Goal: Task Accomplishment & Management: Complete application form

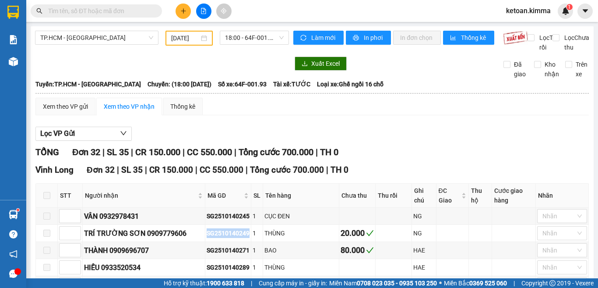
scroll to position [131, 0]
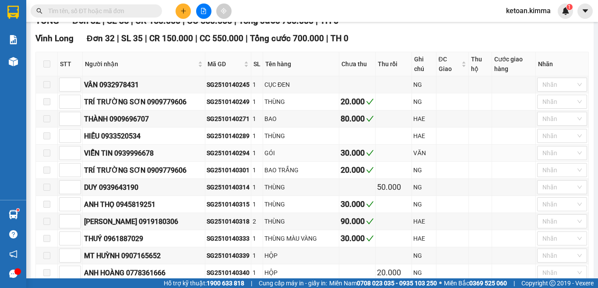
click at [209, 158] on div "SG2510140294" at bounding box center [228, 153] width 43 height 10
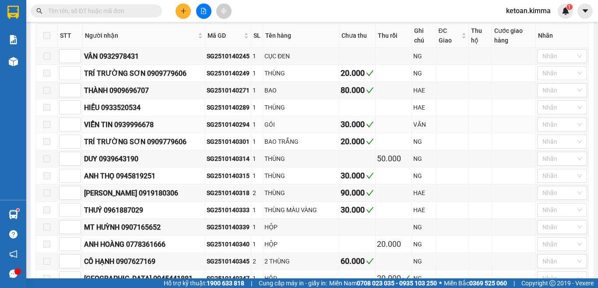
scroll to position [175, 0]
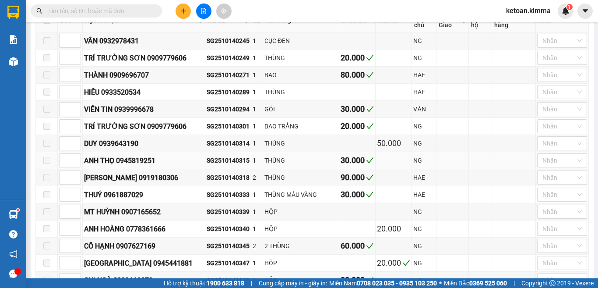
click at [209, 165] on div "SG2510140315" at bounding box center [228, 160] width 43 height 10
copy div "SG2510140315"
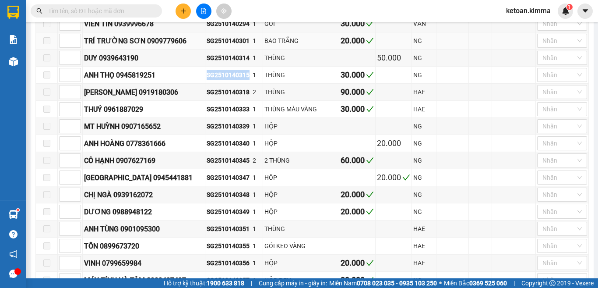
scroll to position [263, 0]
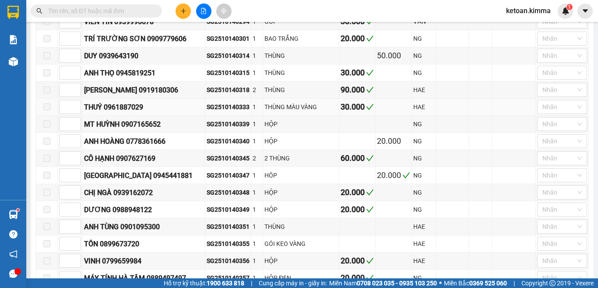
click at [214, 112] on div "SG2510140333" at bounding box center [228, 107] width 43 height 10
copy div "SG2510140333"
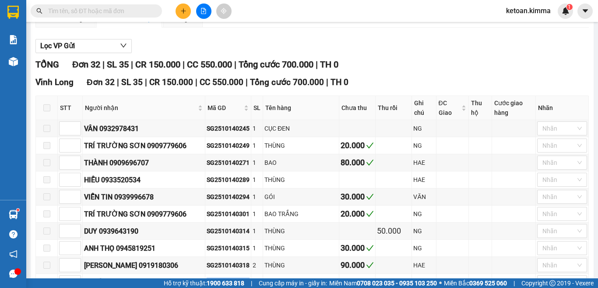
scroll to position [0, 0]
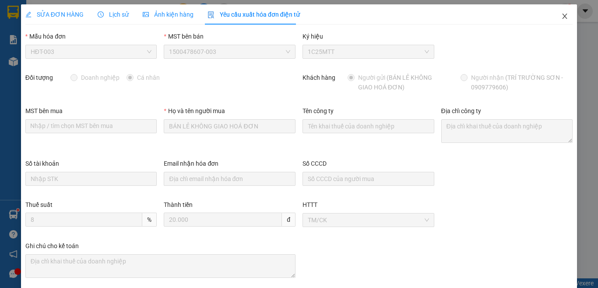
click at [561, 18] on icon "close" at bounding box center [564, 16] width 7 height 7
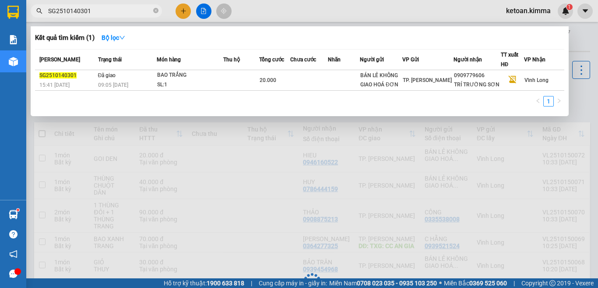
click at [89, 12] on input "SG2510140301" at bounding box center [99, 11] width 103 height 10
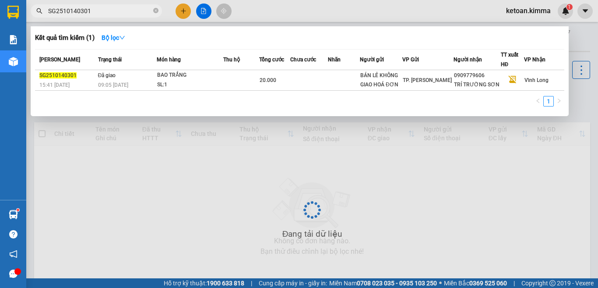
click at [89, 12] on input "SG2510140301" at bounding box center [99, 11] width 103 height 10
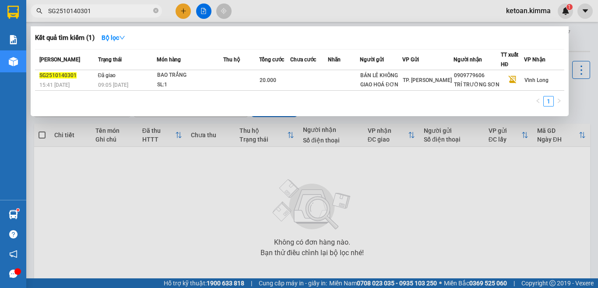
paste input "249"
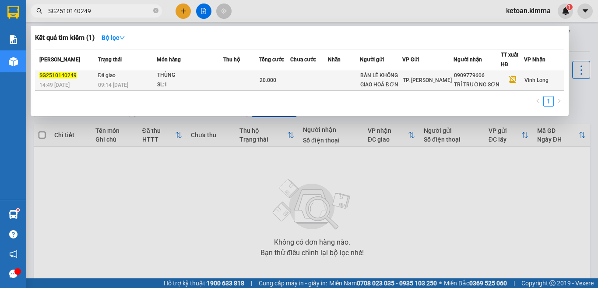
type input "SG2510140249"
click at [127, 81] on span "09:14 - 15/10" at bounding box center [113, 84] width 30 height 7
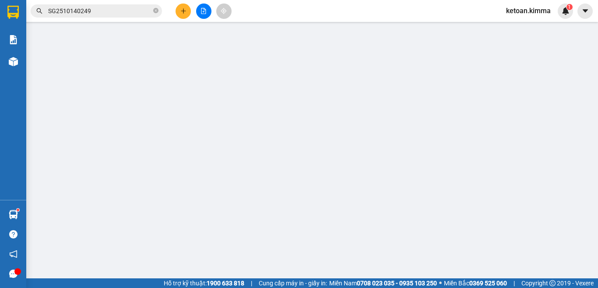
type input "BÁN LẺ KHÔNG GIAO HOÁ ĐƠN"
type input "0909779606"
type input "TRÍ TRƯỜNG SƠN"
type input "20.000"
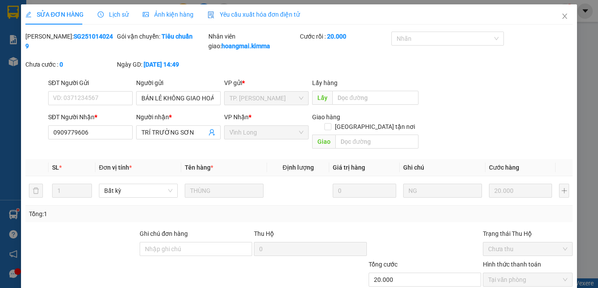
click at [253, 12] on span "Yêu cầu xuất hóa đơn điện tử" at bounding box center [254, 14] width 92 height 7
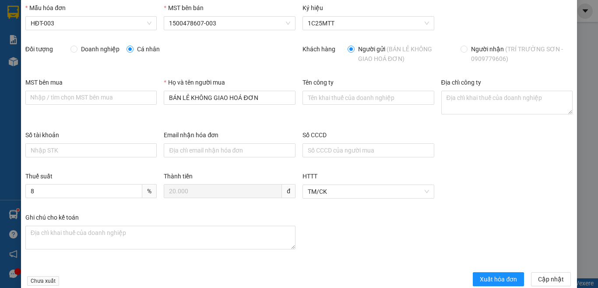
scroll to position [46, 0]
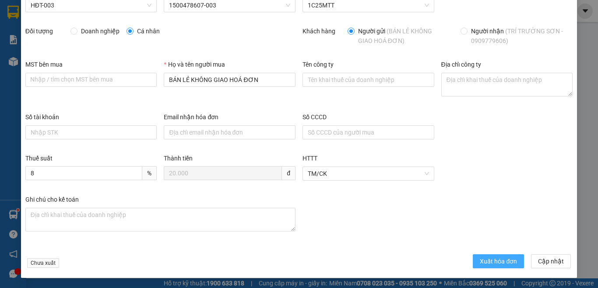
click at [483, 257] on span "Xuất hóa đơn" at bounding box center [498, 261] width 37 height 10
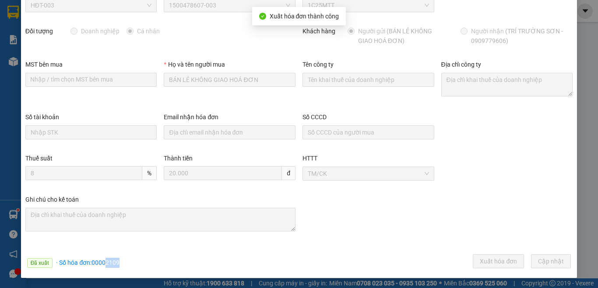
drag, startPoint x: 105, startPoint y: 261, endPoint x: 123, endPoint y: 261, distance: 18.4
click at [123, 261] on div "Đã xuất · Số hóa đơn: 00002109 Xuất hóa đơn Cập nhật" at bounding box center [299, 262] width 551 height 17
copy span "2109"
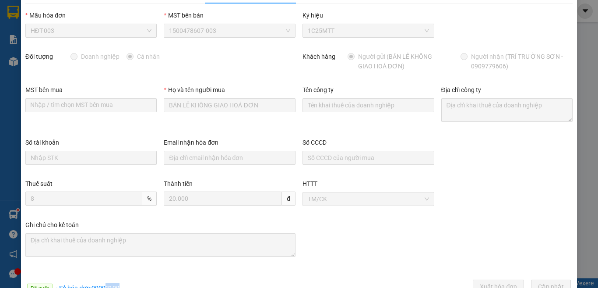
scroll to position [0, 0]
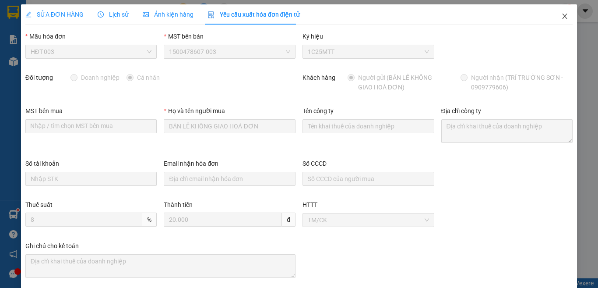
click at [563, 15] on icon "close" at bounding box center [565, 16] width 5 height 5
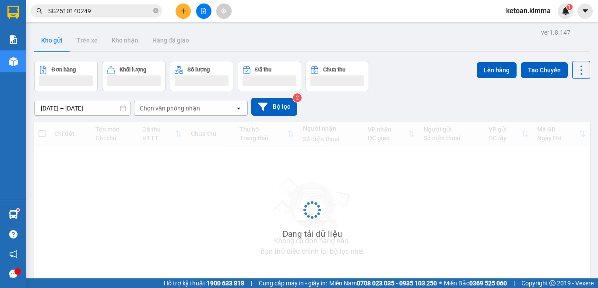
click at [102, 13] on input "SG2510140249" at bounding box center [99, 11] width 103 height 10
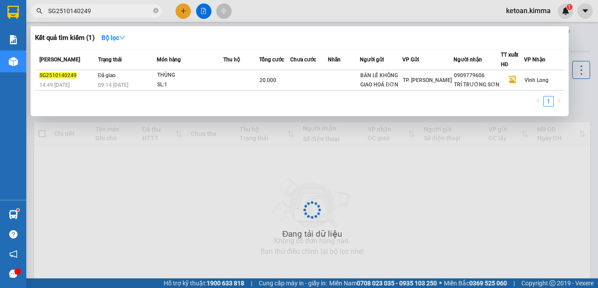
click at [102, 13] on input "SG2510140249" at bounding box center [99, 11] width 103 height 10
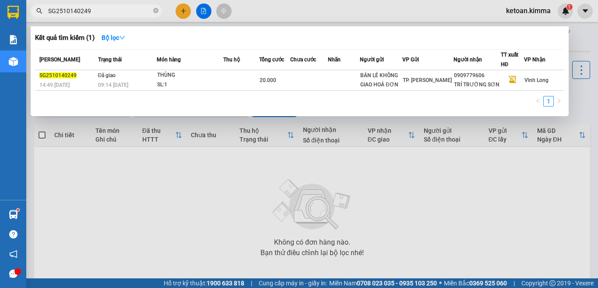
paste input "315"
click at [113, 7] on input "SG2510140315" at bounding box center [99, 11] width 103 height 10
paste input "33"
click at [109, 13] on input "SG2510140333" at bounding box center [99, 11] width 103 height 10
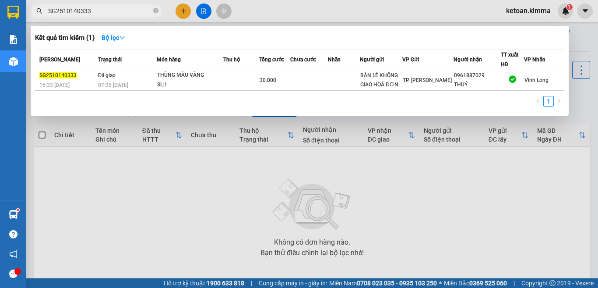
click at [109, 13] on input "SG2510140333" at bounding box center [99, 11] width 103 height 10
paste input "40"
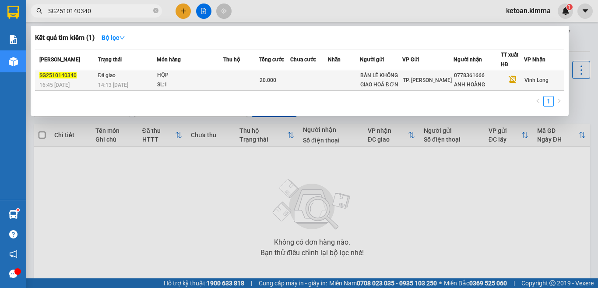
type input "SG2510140340"
click at [146, 78] on td "Đã giao 14:13 - 15/10" at bounding box center [126, 80] width 61 height 21
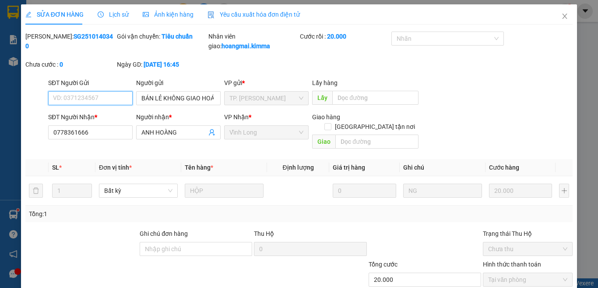
type input "BÁN LẺ KHÔNG GIAO HOÁ ĐƠN"
type input "0778361666"
type input "ANH HOÀNG"
type input "20.000"
click at [233, 15] on span "Yêu cầu xuất hóa đơn điện tử" at bounding box center [254, 14] width 92 height 7
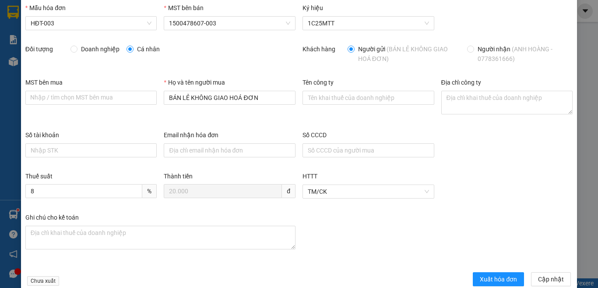
scroll to position [46, 0]
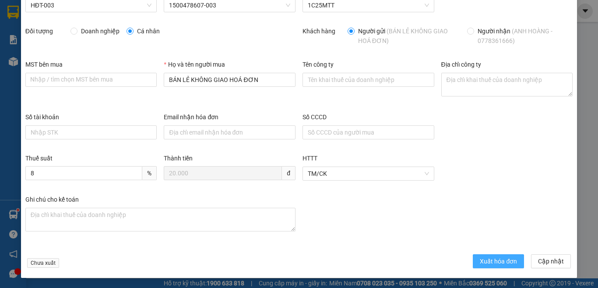
click at [480, 261] on span "Xuất hóa đơn" at bounding box center [498, 261] width 37 height 10
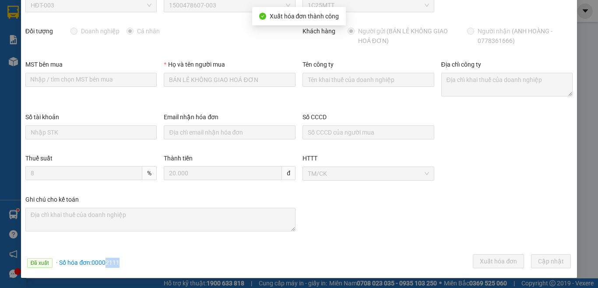
drag, startPoint x: 105, startPoint y: 260, endPoint x: 126, endPoint y: 269, distance: 23.3
click at [126, 269] on div "Đã xuất · Số hóa đơn: 00002111 Xuất hóa đơn Cập nhật" at bounding box center [299, 262] width 551 height 17
copy span "2111"
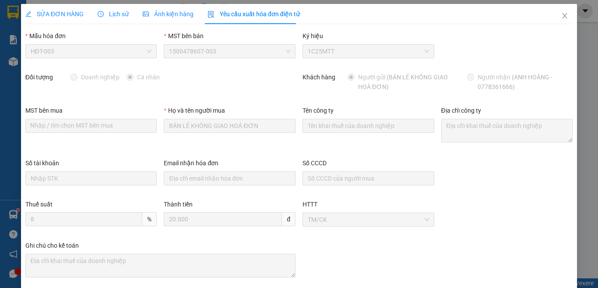
scroll to position [0, 0]
click at [561, 18] on icon "close" at bounding box center [564, 16] width 7 height 7
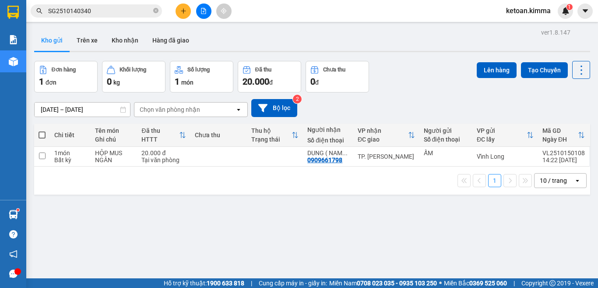
click at [109, 12] on input "SG2510140340" at bounding box center [99, 11] width 103 height 10
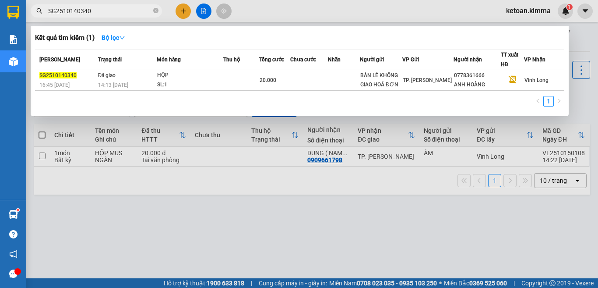
click at [109, 12] on input "SG2510140340" at bounding box center [99, 11] width 103 height 10
paste input "8"
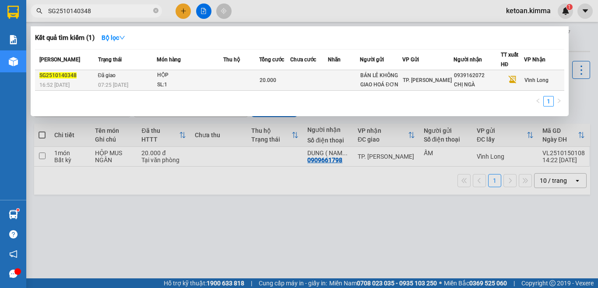
type input "SG2510140348"
click at [146, 82] on div "07:25 - 15/10" at bounding box center [127, 85] width 58 height 10
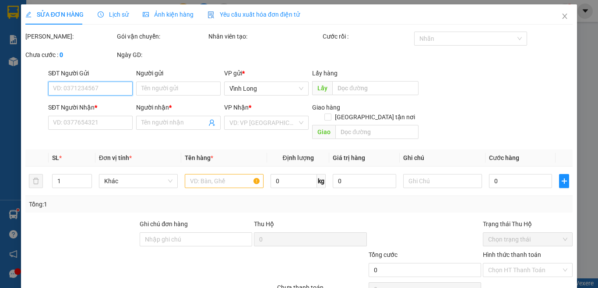
type input "BÁN LẺ KHÔNG GIAO HOÁ ĐƠN"
type input "0939162072"
type input "CHỊ NGÀ"
type input "NHI G"
type input "20.000"
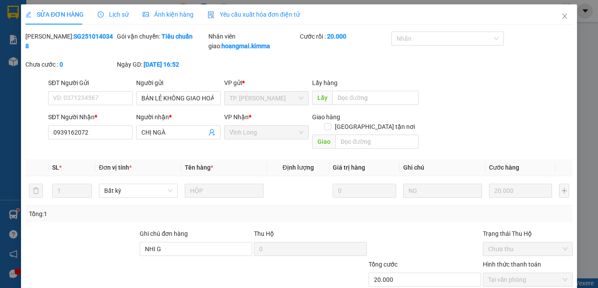
click at [236, 14] on span "Yêu cầu xuất hóa đơn điện tử" at bounding box center [254, 14] width 92 height 7
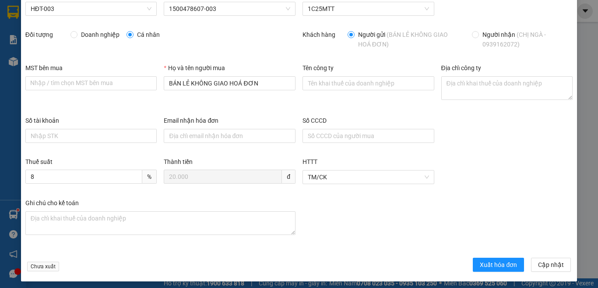
scroll to position [46, 0]
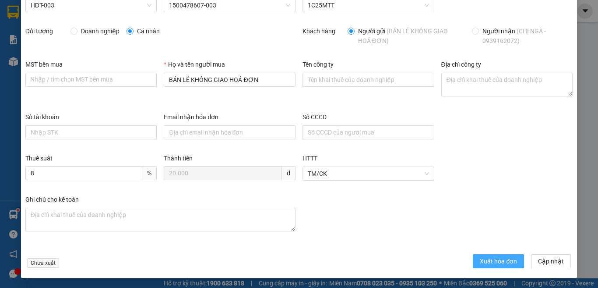
click at [480, 259] on span "Xuất hóa đơn" at bounding box center [498, 261] width 37 height 10
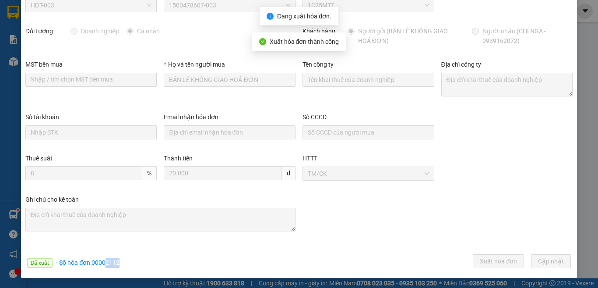
drag, startPoint x: 106, startPoint y: 261, endPoint x: 125, endPoint y: 264, distance: 19.5
click at [125, 264] on div "Đã xuất · Số hóa đơn: 00002112 Xuất hóa đơn Cập nhật" at bounding box center [299, 262] width 551 height 17
copy span "2112"
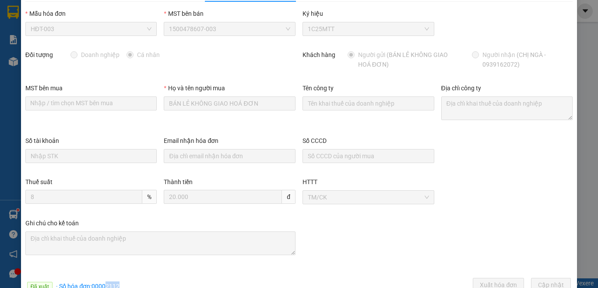
scroll to position [0, 0]
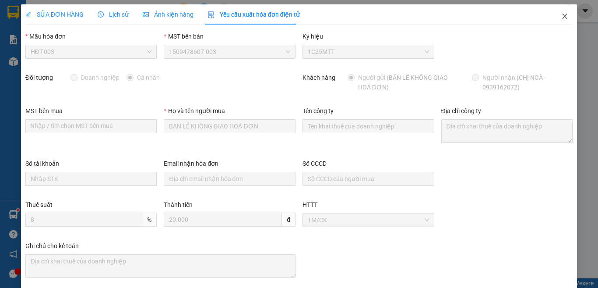
click at [561, 15] on icon "close" at bounding box center [564, 16] width 7 height 7
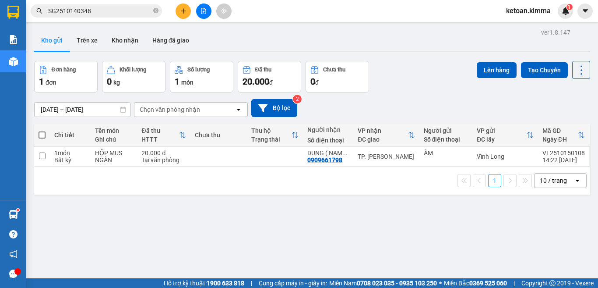
click at [395, 79] on div "Đơn hàng 1 đơn Khối lượng 0 kg Số lượng 1 món Đã thu 20.000 đ Chưa thu 0 đ Lên …" at bounding box center [312, 77] width 556 height 32
click at [99, 10] on input "SG2510140348" at bounding box center [99, 11] width 103 height 10
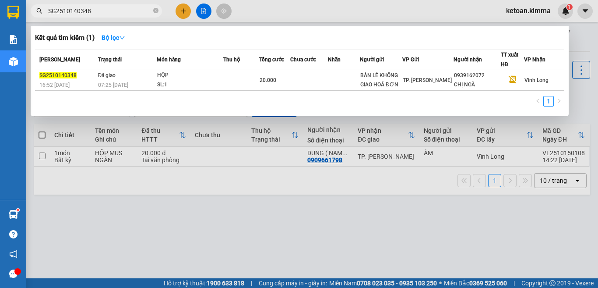
click at [99, 10] on input "SG2510140348" at bounding box center [99, 11] width 103 height 10
paste input "9"
click at [94, 8] on input "SG2510140349" at bounding box center [99, 11] width 103 height 10
paste input "55"
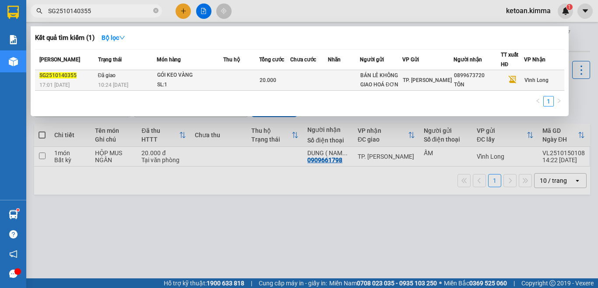
type input "SG2510140355"
click at [138, 83] on div "10:24 - 15/10" at bounding box center [127, 85] width 58 height 10
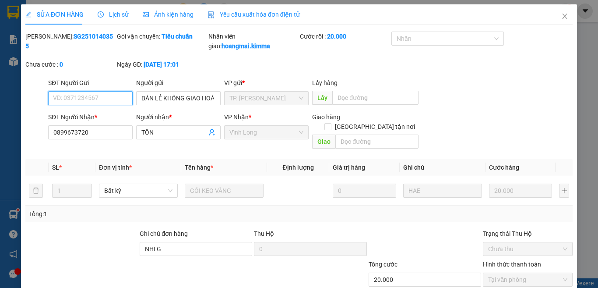
type input "BÁN LẺ KHÔNG GIAO HOÁ ĐƠN"
type input "0899673720"
type input "TÔN"
type input "NHI G"
type input "20.000"
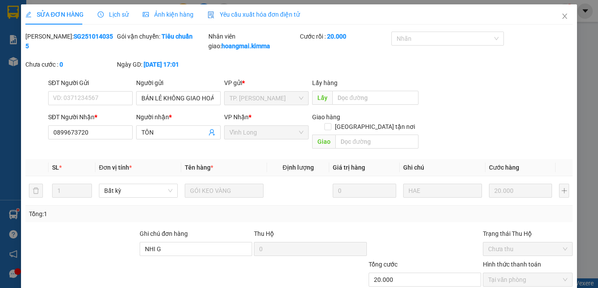
click at [237, 14] on span "Yêu cầu xuất hóa đơn điện tử" at bounding box center [254, 14] width 92 height 7
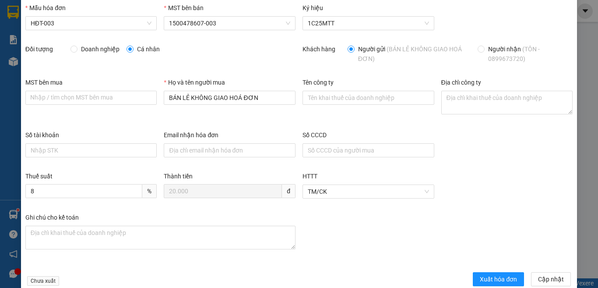
scroll to position [46, 0]
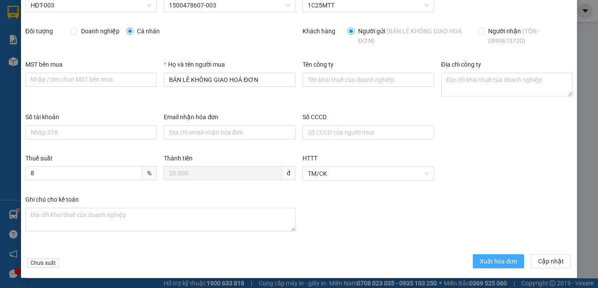
click at [487, 261] on span "Xuất hóa đơn" at bounding box center [498, 261] width 37 height 10
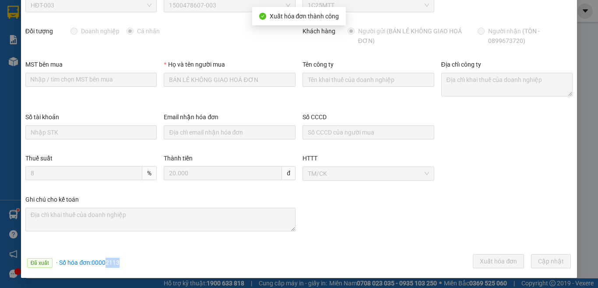
drag, startPoint x: 106, startPoint y: 260, endPoint x: 127, endPoint y: 267, distance: 22.0
click at [127, 267] on div "Đã xuất · Số hóa đơn: 00002113 Xuất hóa đơn Cập nhật" at bounding box center [299, 262] width 551 height 17
copy span "2113"
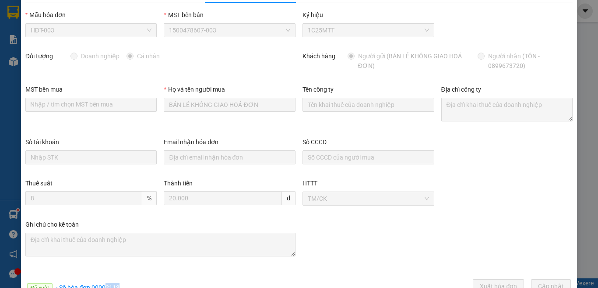
scroll to position [0, 0]
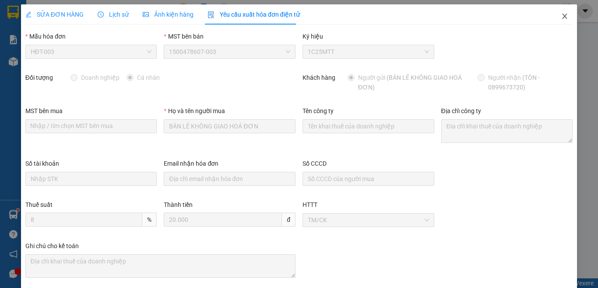
click at [563, 17] on icon "close" at bounding box center [565, 16] width 5 height 5
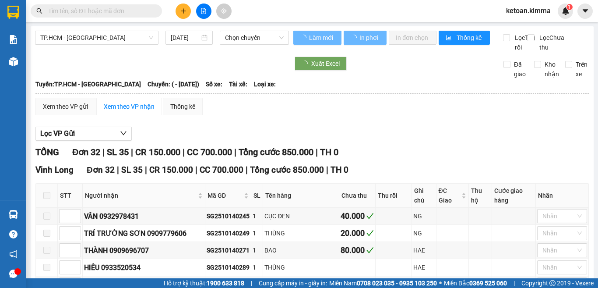
type input "[DATE]"
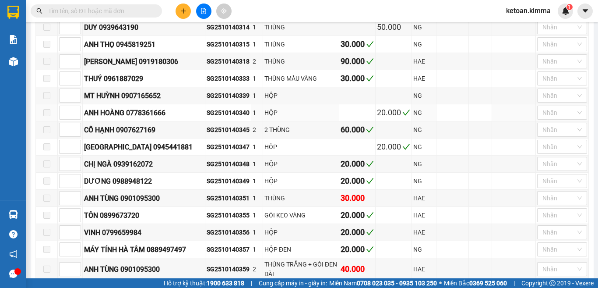
scroll to position [306, 0]
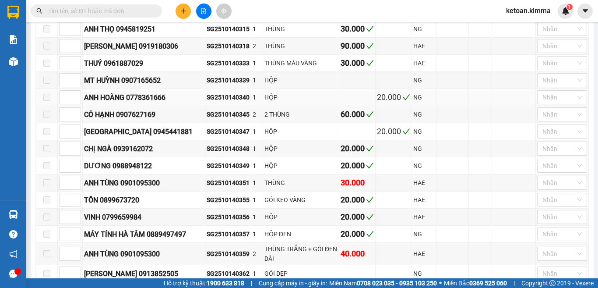
click at [223, 102] on div "SG2510140340" at bounding box center [228, 97] width 43 height 10
copy div "SG2510140340"
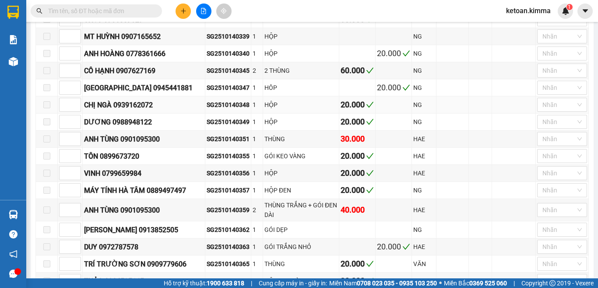
click at [212, 109] on div "SG2510140348" at bounding box center [228, 105] width 43 height 10
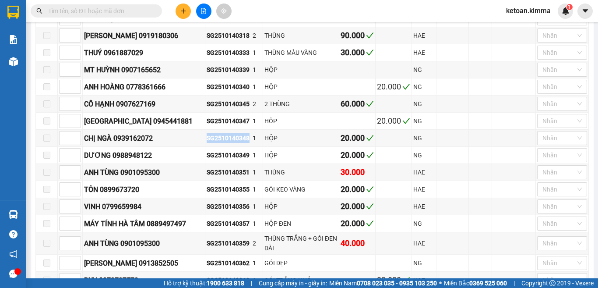
scroll to position [142, 0]
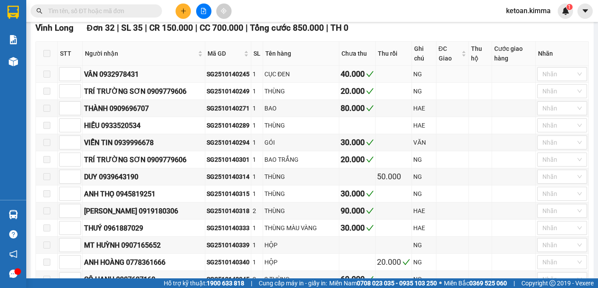
click at [216, 78] on td "SG2510140245" at bounding box center [228, 74] width 46 height 17
click at [216, 79] on div "SG2510140245" at bounding box center [228, 74] width 43 height 10
copy div "SG2510140245"
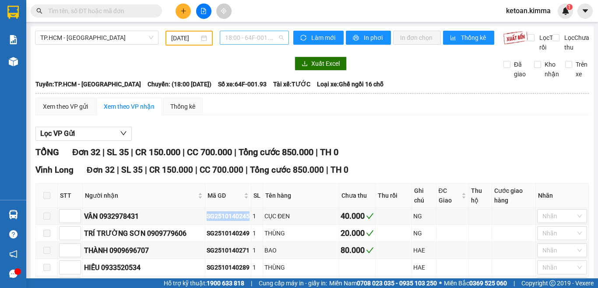
click at [258, 38] on span "18:00 - 64F-001.93" at bounding box center [254, 37] width 59 height 13
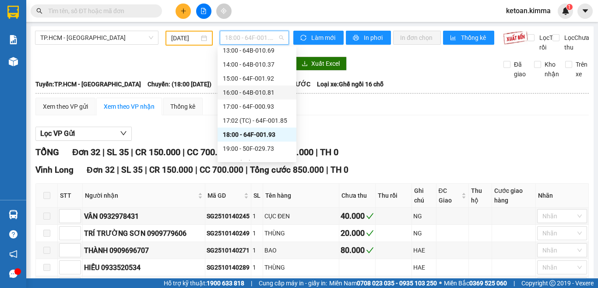
scroll to position [196, 0]
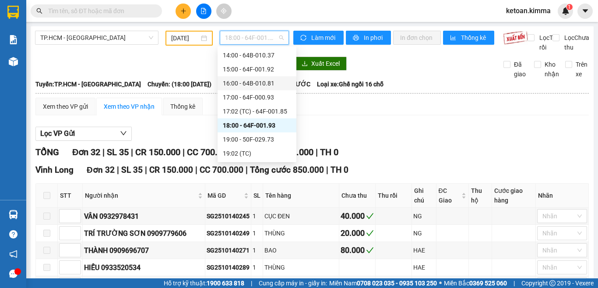
click at [264, 111] on div "17:02 (TC) - 64F-001.85" at bounding box center [257, 111] width 68 height 10
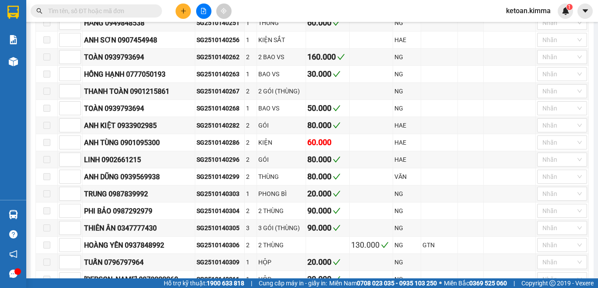
scroll to position [219, 0]
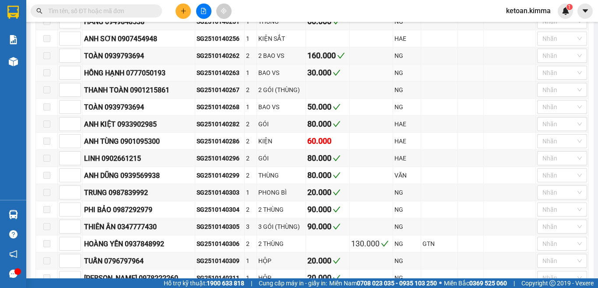
click at [222, 77] on div "SG2510140263" at bounding box center [220, 73] width 46 height 10
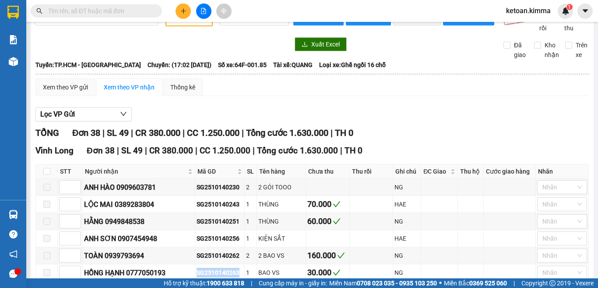
scroll to position [0, 0]
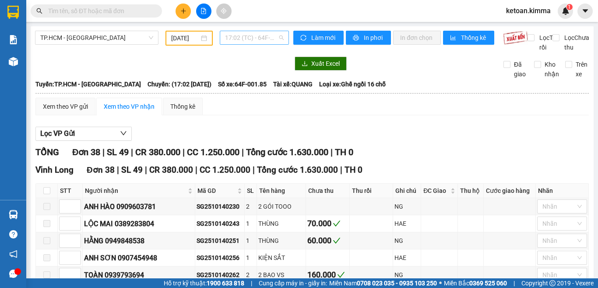
click at [243, 36] on span "17:02 (TC) - 64F-001.85" at bounding box center [254, 37] width 59 height 13
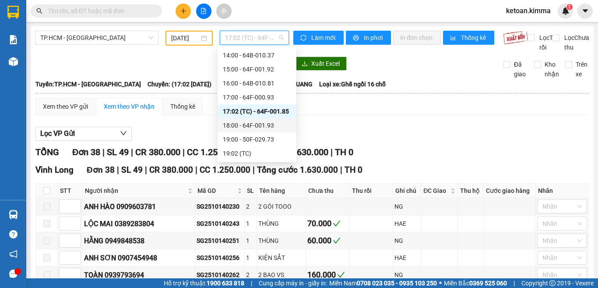
click at [257, 127] on div "18:00 - 64F-001.93" at bounding box center [257, 125] width 68 height 10
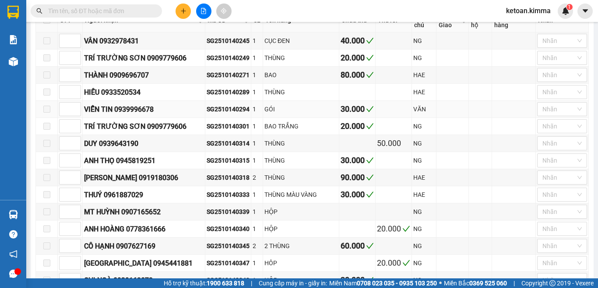
scroll to position [219, 0]
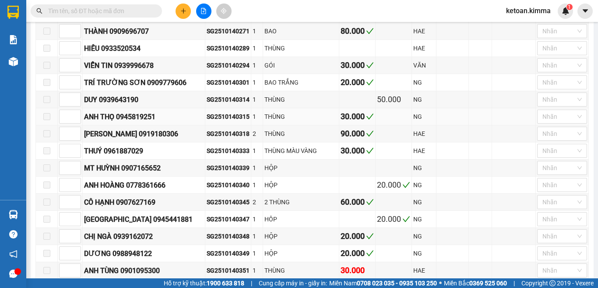
click at [212, 121] on div "SG2510140315" at bounding box center [228, 117] width 43 height 10
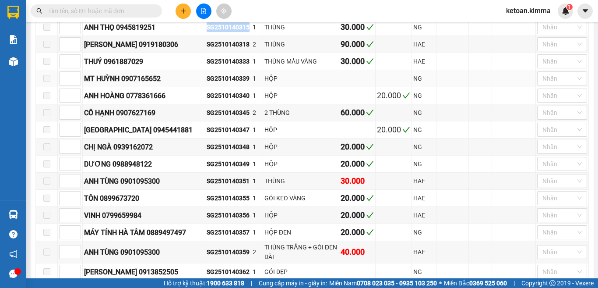
scroll to position [350, 0]
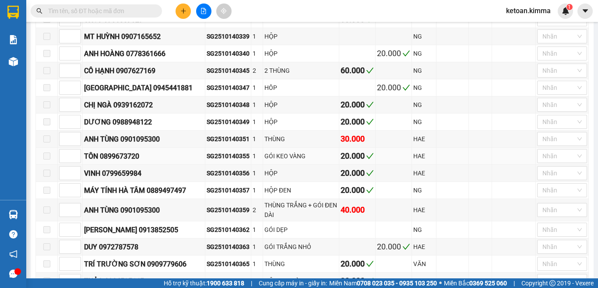
click at [219, 161] on div "SG2510140355" at bounding box center [228, 156] width 43 height 10
click at [211, 127] on div "SG2510140349" at bounding box center [228, 122] width 43 height 10
click at [215, 109] on div "SG2510140348" at bounding box center [228, 105] width 43 height 10
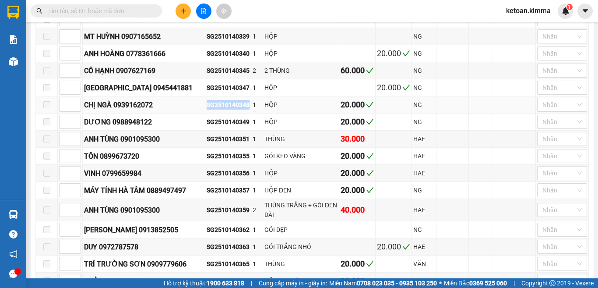
click at [215, 109] on div "SG2510140348" at bounding box center [228, 105] width 43 height 10
copy div "SG2510140348"
click at [211, 127] on div "SG2510140349" at bounding box center [228, 122] width 43 height 10
copy div "SG2510140349"
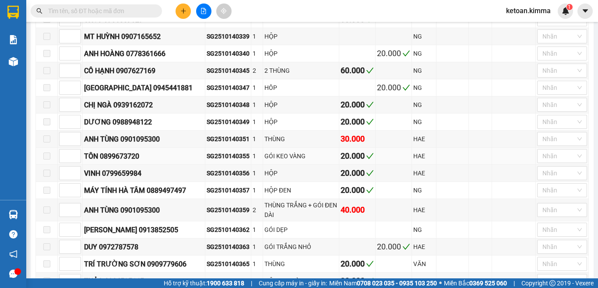
click at [224, 161] on div "SG2510140355" at bounding box center [228, 156] width 43 height 10
copy div "SG2510140355"
